Goal: Find contact information: Find contact information

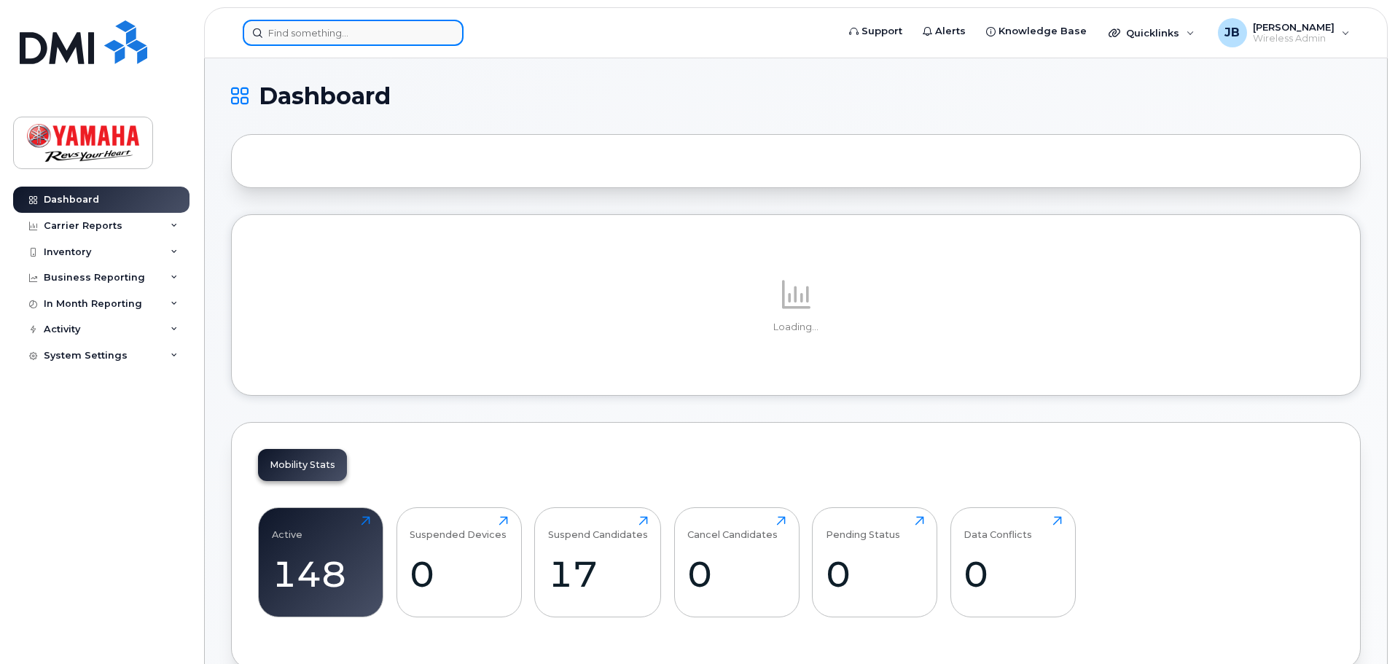
click at [326, 28] on input at bounding box center [353, 33] width 221 height 26
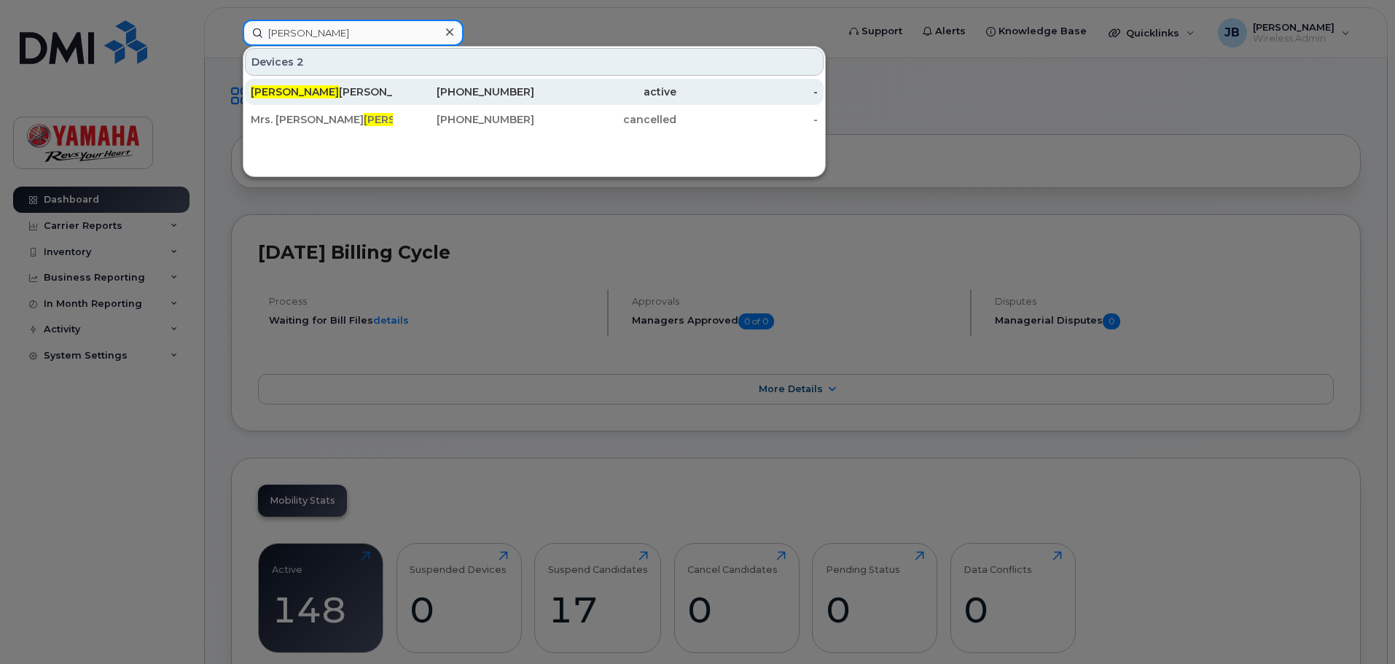
type input "gary"
click at [328, 85] on div "Gary Comer" at bounding box center [322, 92] width 142 height 15
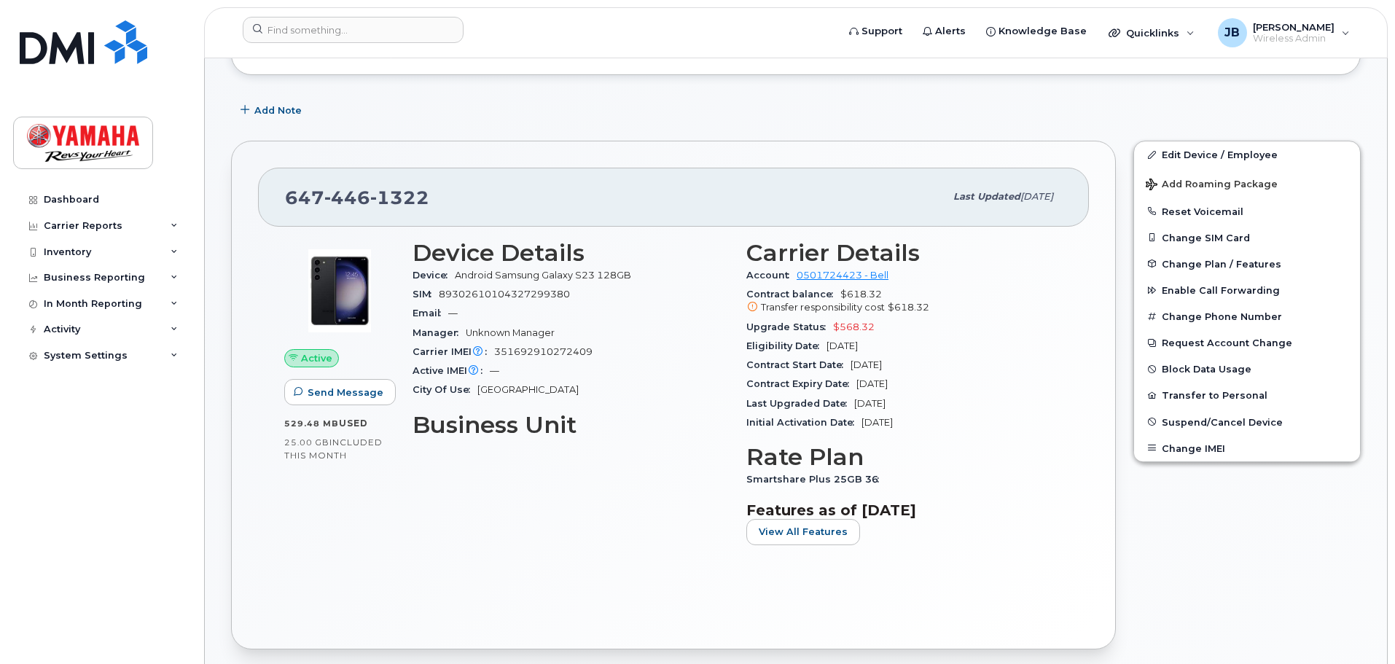
scroll to position [219, 0]
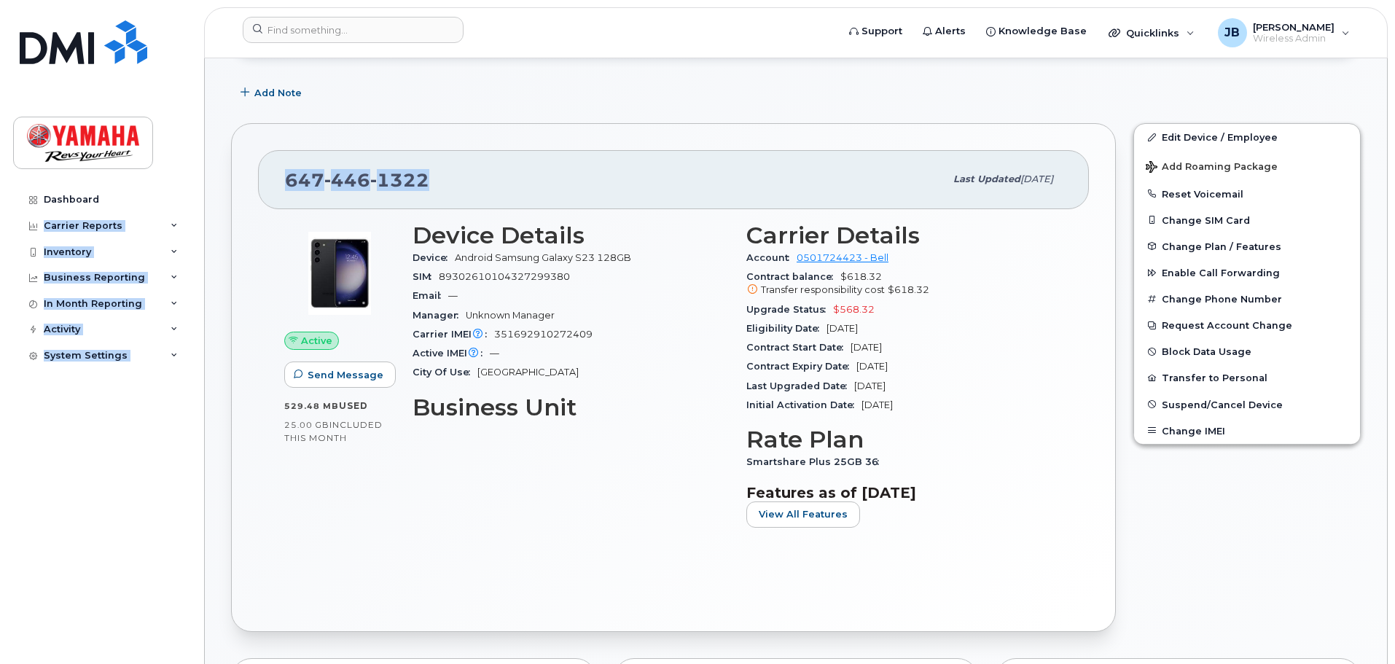
drag, startPoint x: 442, startPoint y: 178, endPoint x: 167, endPoint y: 169, distance: 275.0
click at [464, 193] on div "[PHONE_NUMBER]" at bounding box center [615, 179] width 660 height 31
